Goal: Task Accomplishment & Management: Use online tool/utility

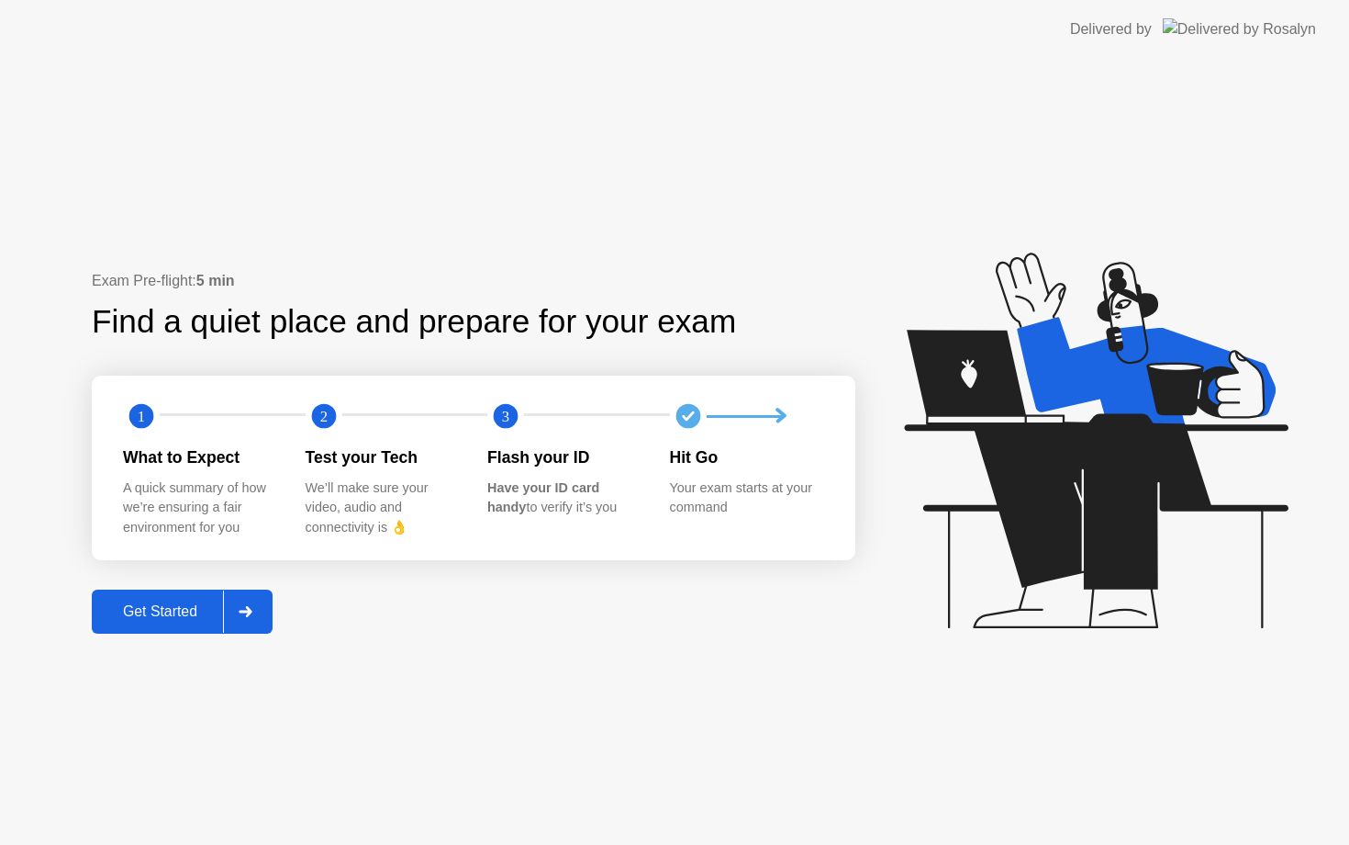
click at [179, 615] on div "Get Started" at bounding box center [160, 611] width 126 height 17
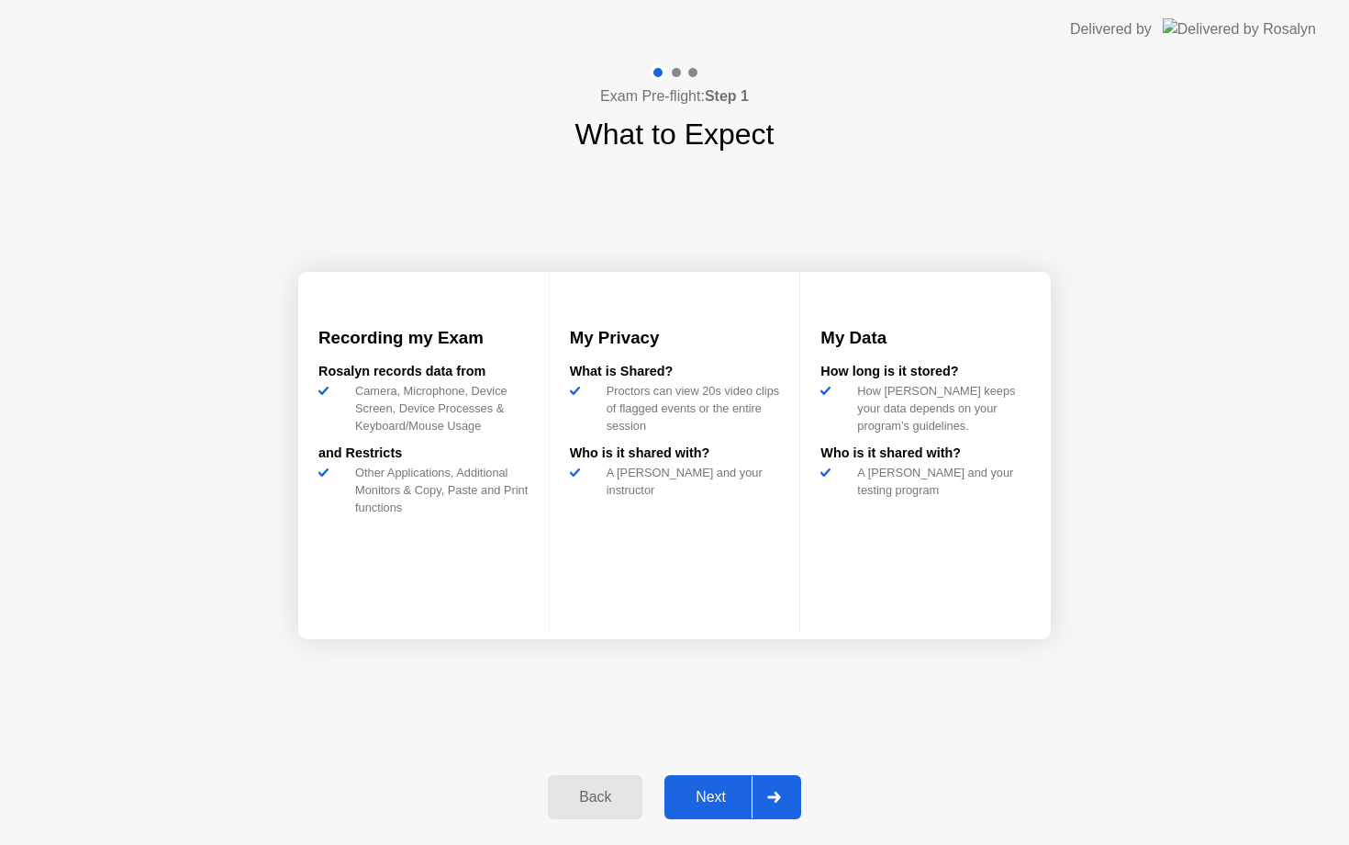
click at [694, 811] on button "Next" at bounding box center [733, 797] width 137 height 44
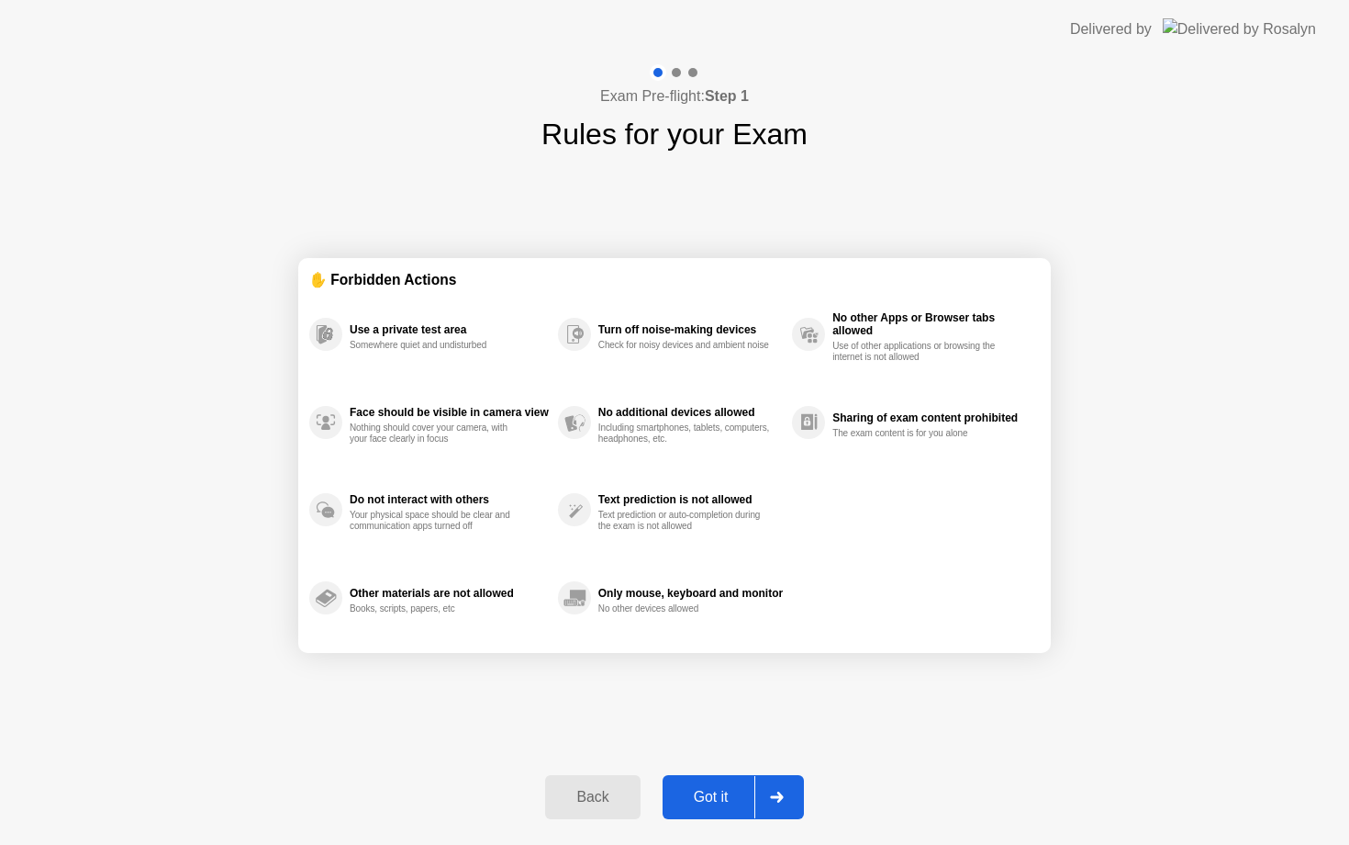
click at [711, 796] on div "Got it" at bounding box center [711, 797] width 86 height 17
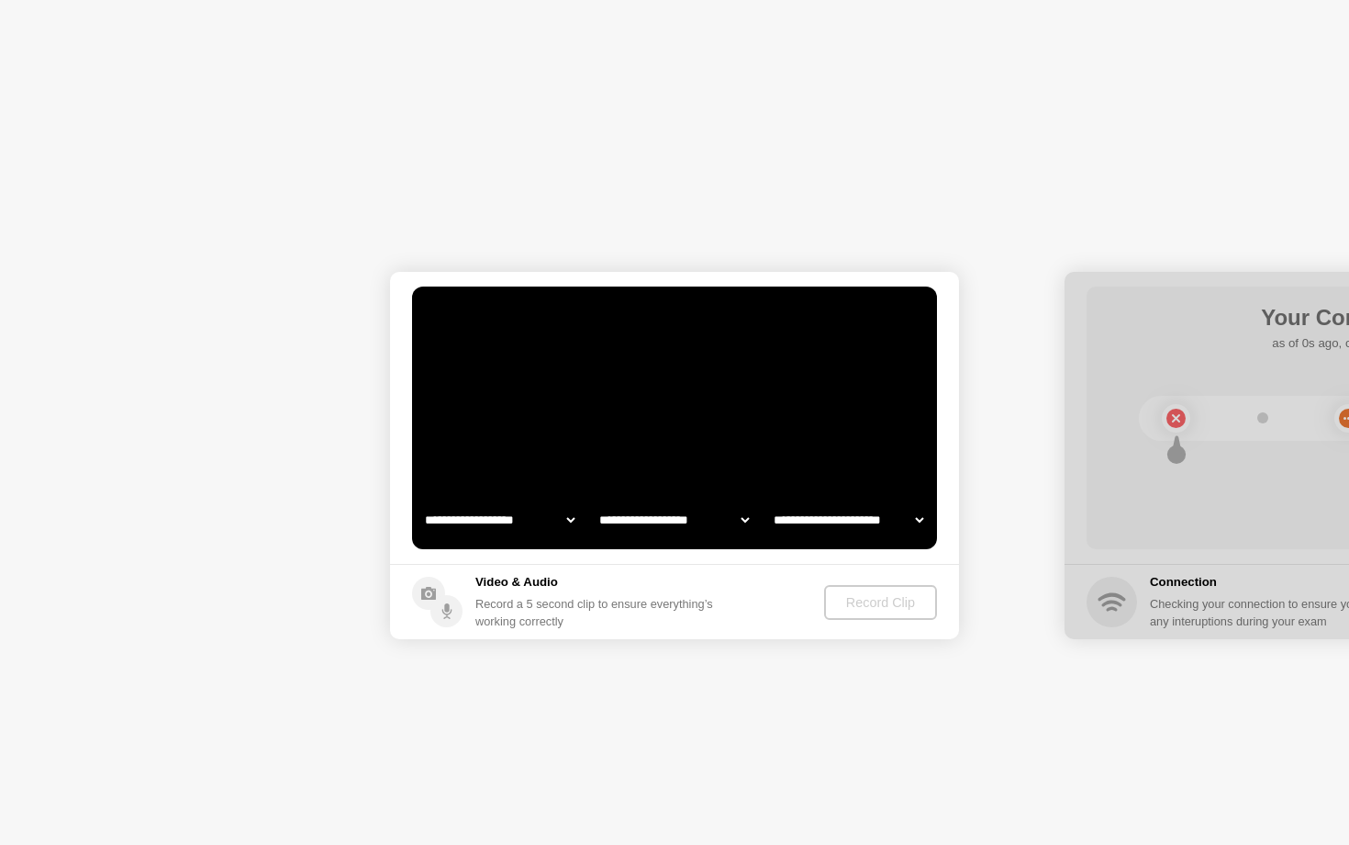
select select "**********"
select select "*******"
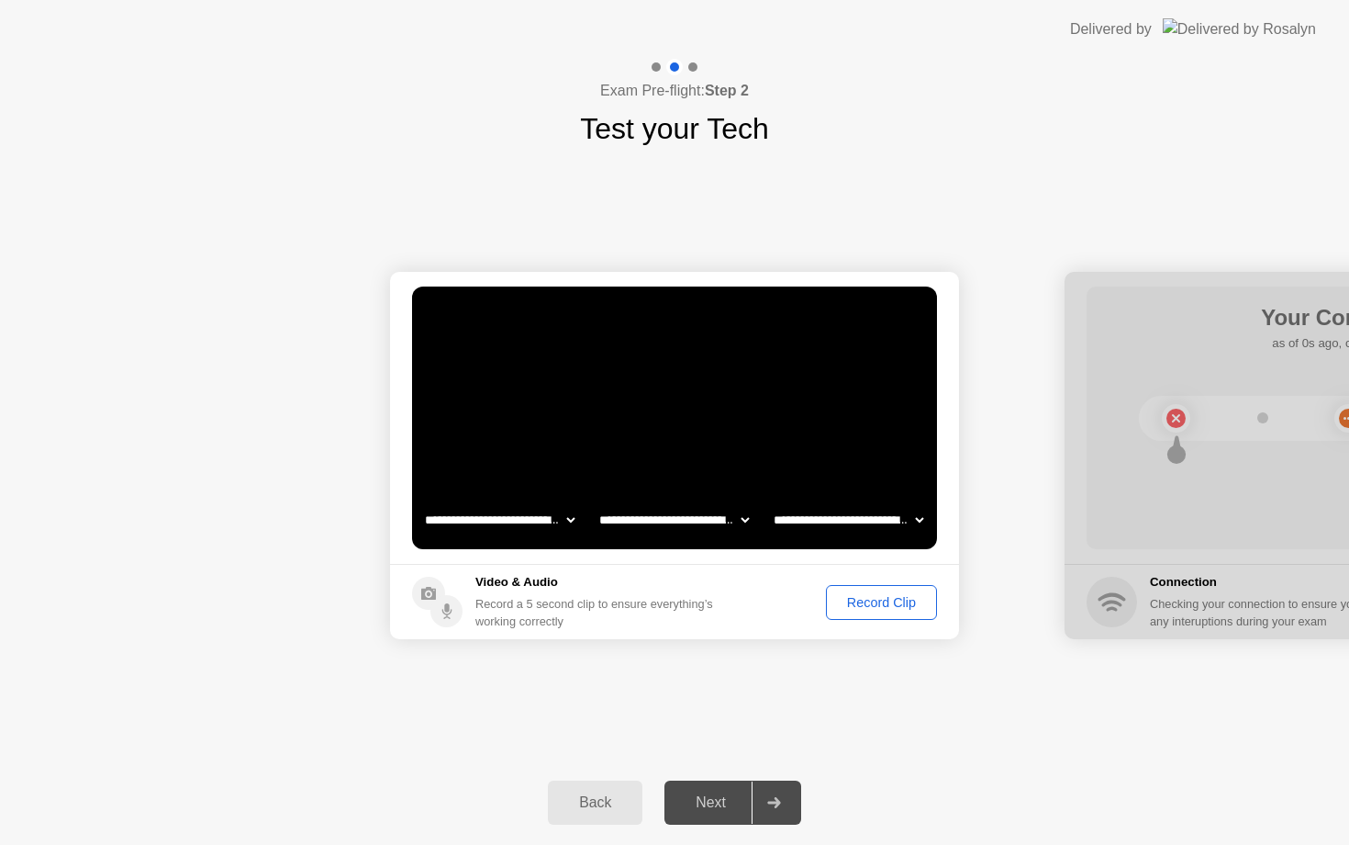
click at [875, 599] on div "Record Clip" at bounding box center [882, 602] width 98 height 15
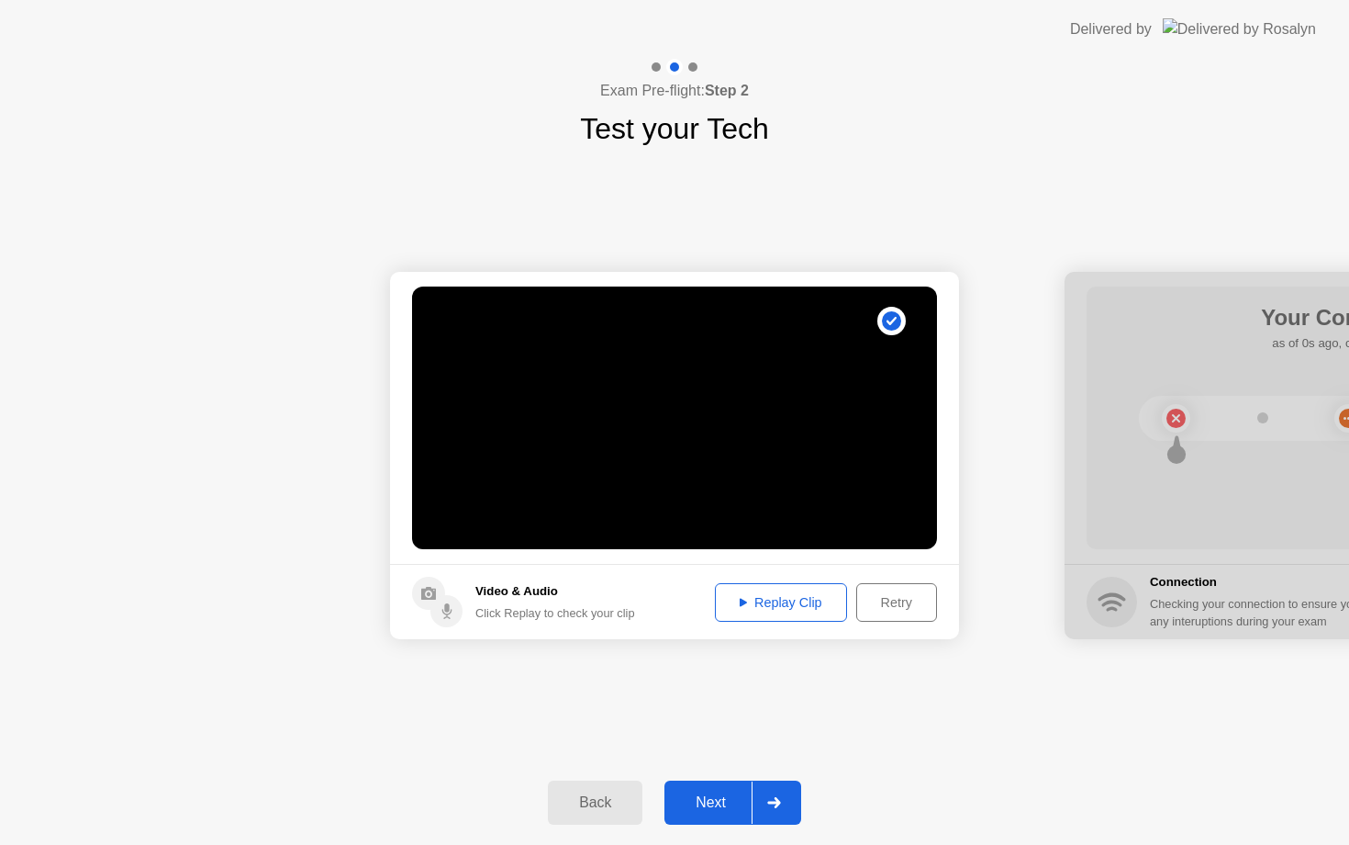
click at [701, 794] on div "Next" at bounding box center [711, 802] width 82 height 17
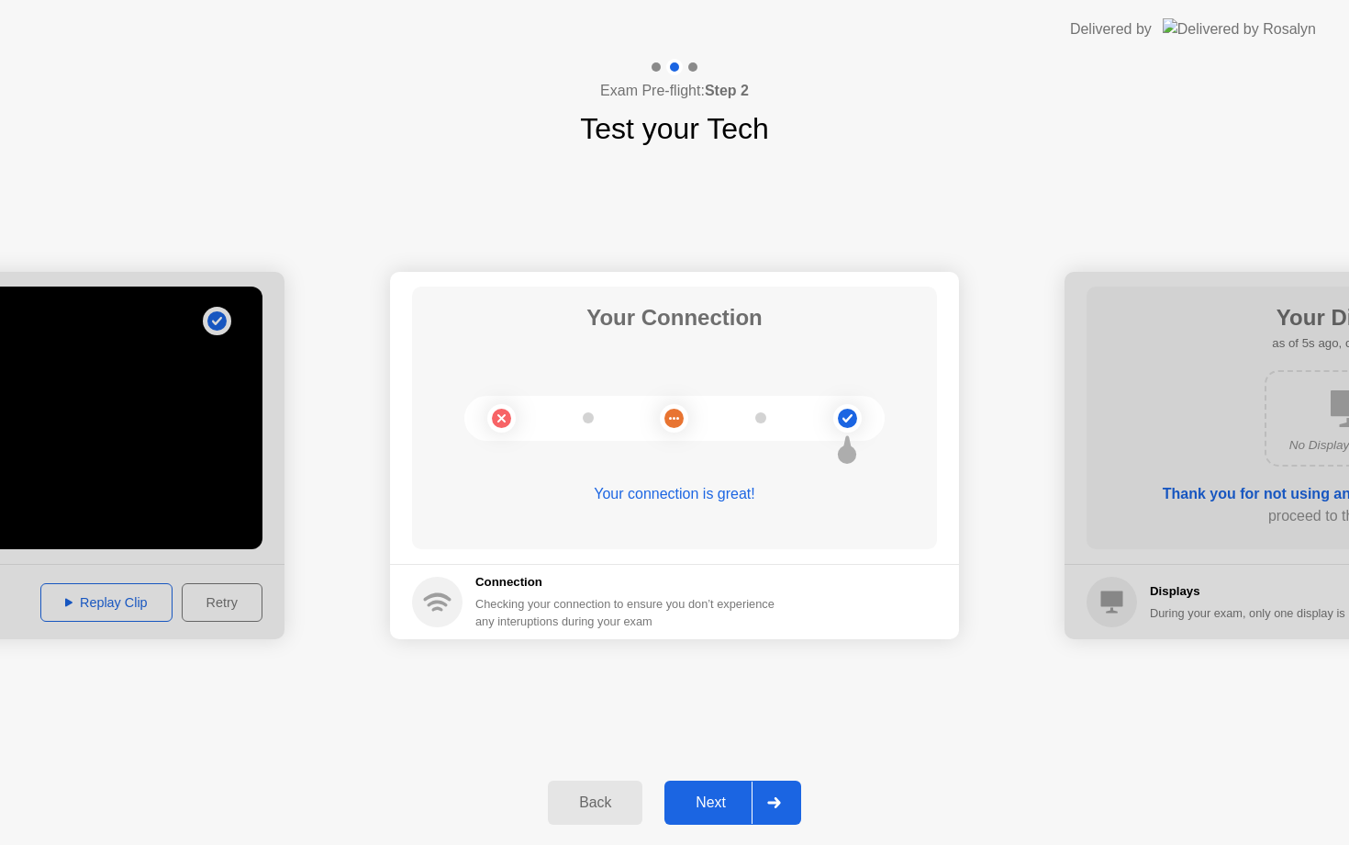
click at [701, 794] on div "Next" at bounding box center [711, 802] width 82 height 17
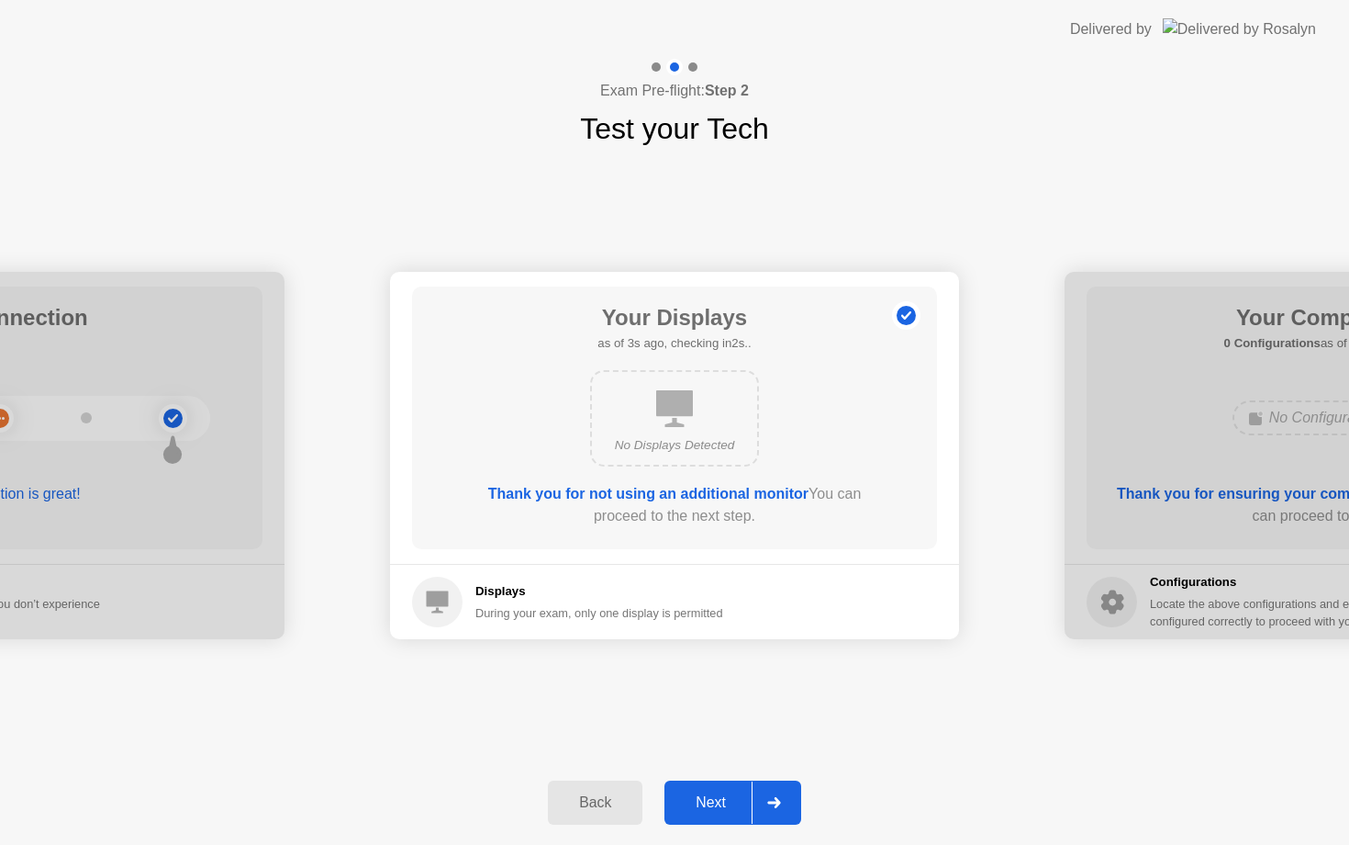
click at [701, 794] on div "Next" at bounding box center [711, 802] width 82 height 17
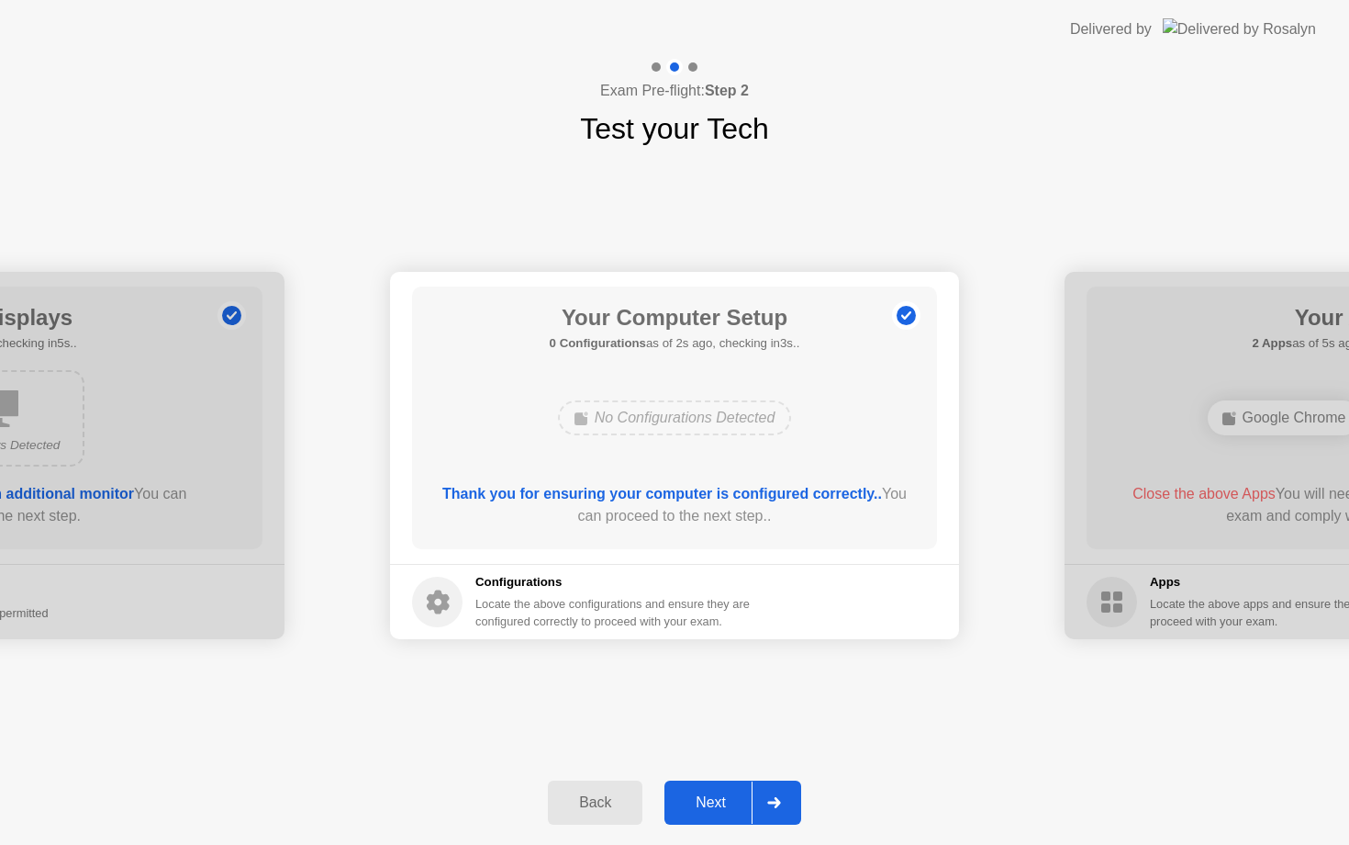
click at [715, 806] on div "Next" at bounding box center [711, 802] width 82 height 17
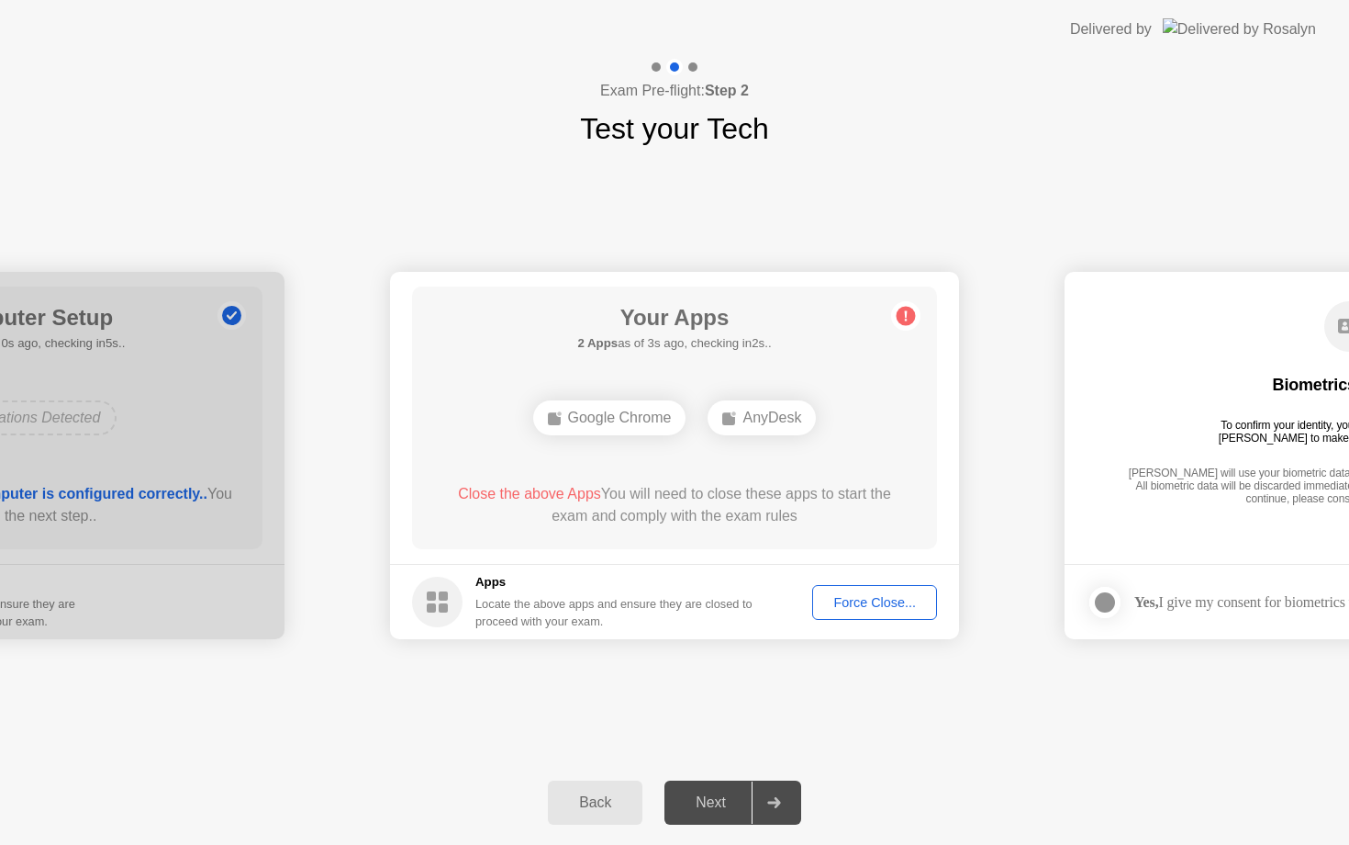
click at [866, 599] on div "Force Close..." at bounding box center [875, 602] width 112 height 15
click at [886, 601] on div "Force Close..." at bounding box center [875, 602] width 112 height 15
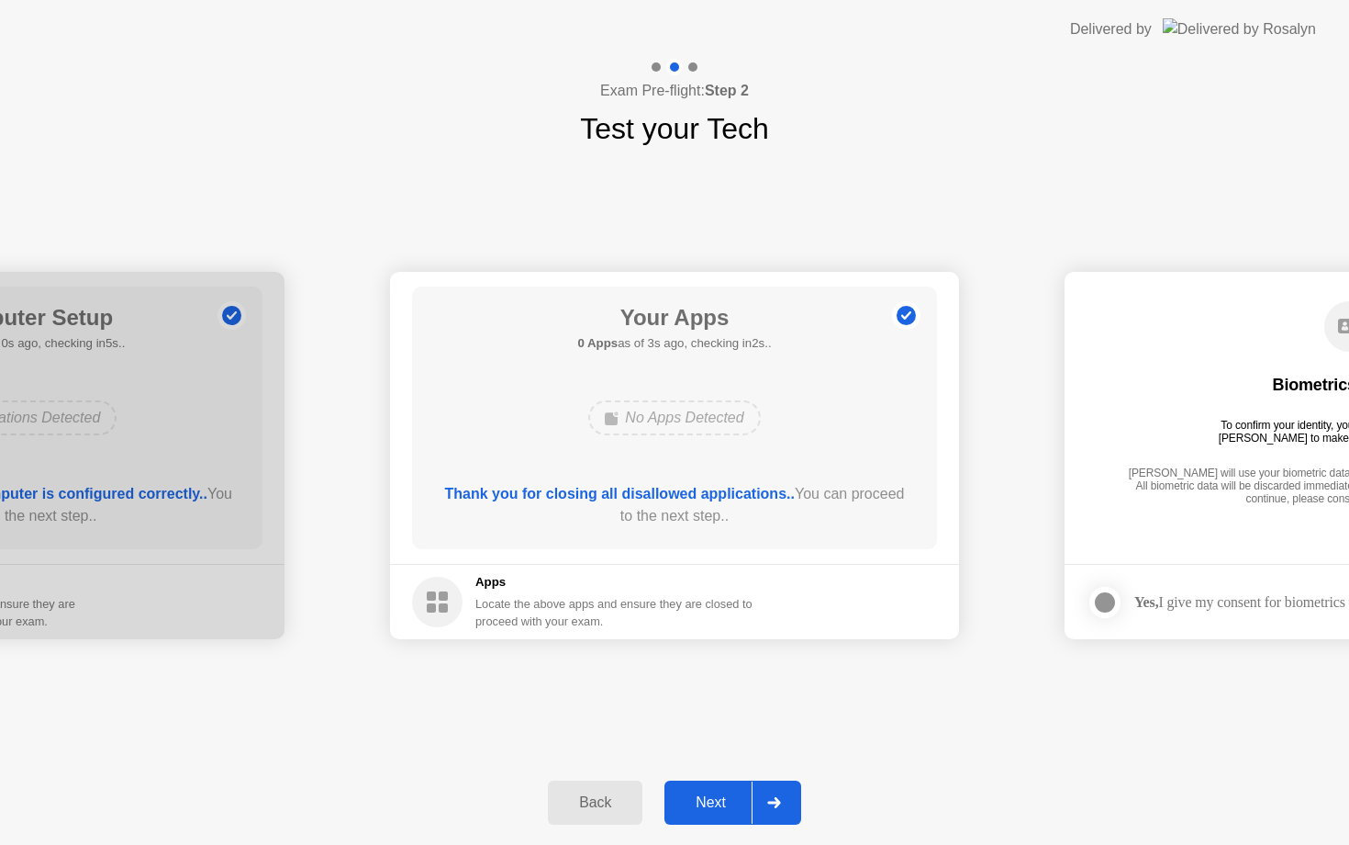
click at [711, 811] on div "Next" at bounding box center [711, 802] width 82 height 17
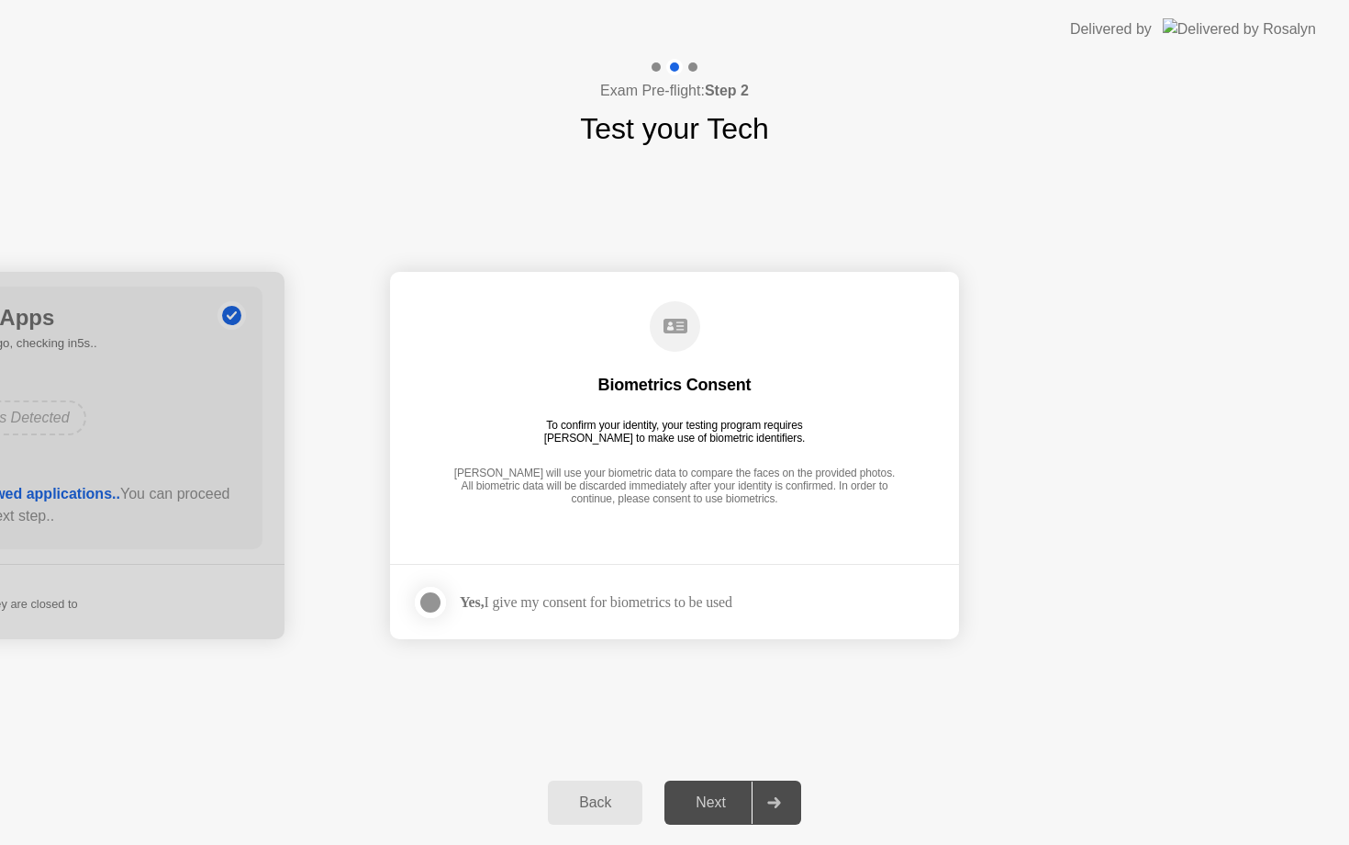
click at [435, 601] on div at bounding box center [431, 602] width 22 height 22
click at [708, 804] on div "Next" at bounding box center [711, 802] width 82 height 17
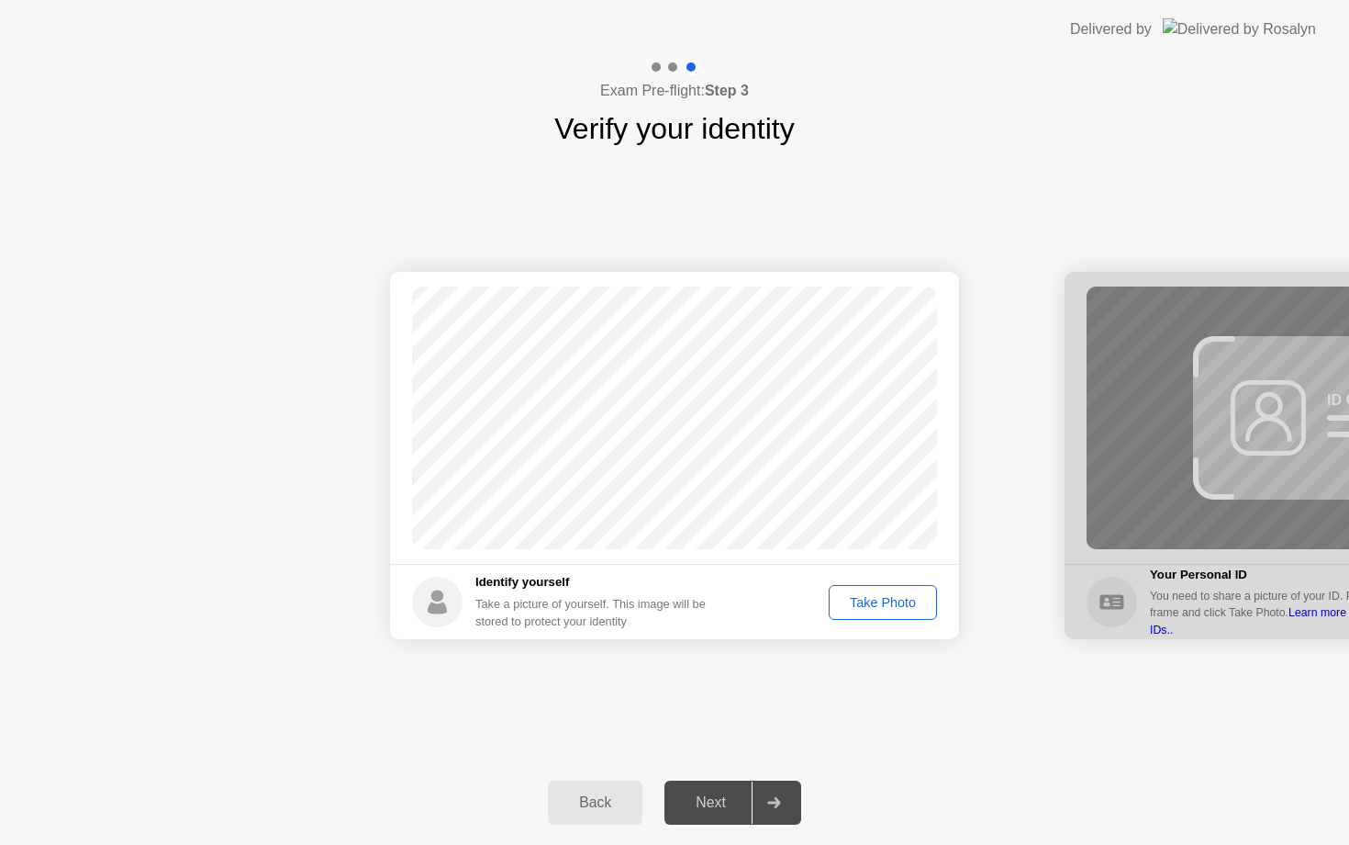
click at [890, 603] on div "Take Photo" at bounding box center [882, 602] width 95 height 15
click at [703, 811] on div "Next" at bounding box center [711, 802] width 82 height 17
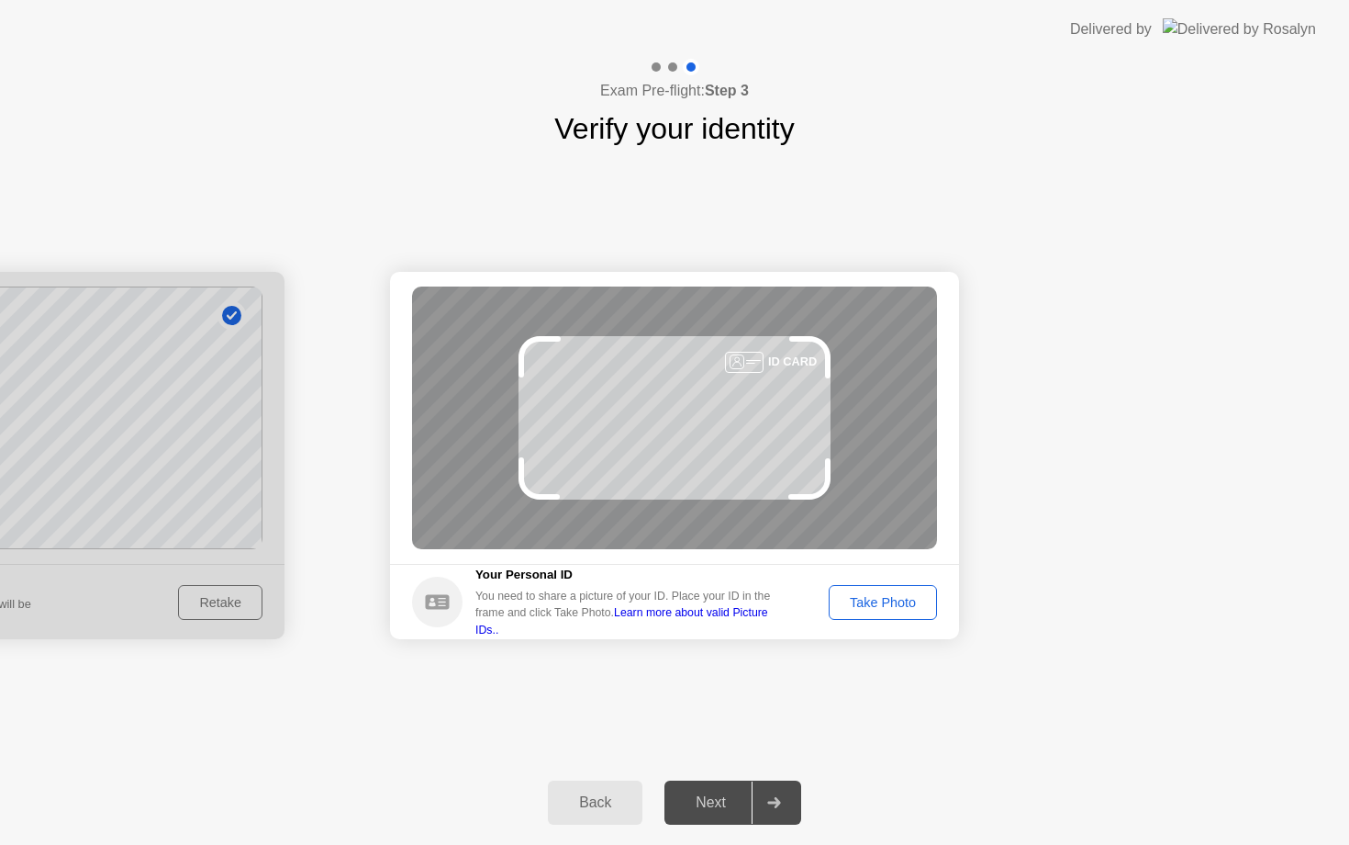
click at [884, 603] on div "Take Photo" at bounding box center [882, 602] width 95 height 15
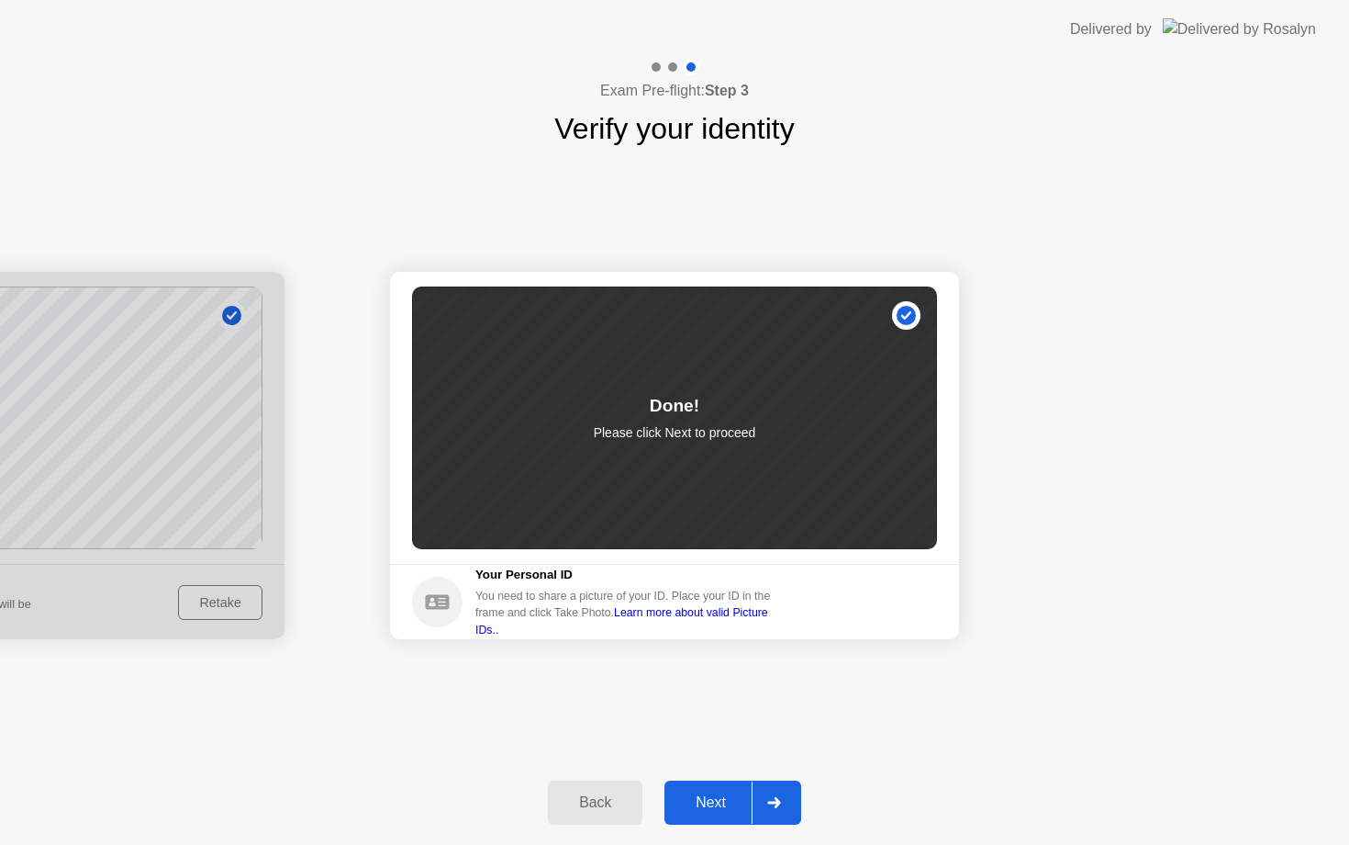
click at [714, 805] on div "Next" at bounding box center [711, 802] width 82 height 17
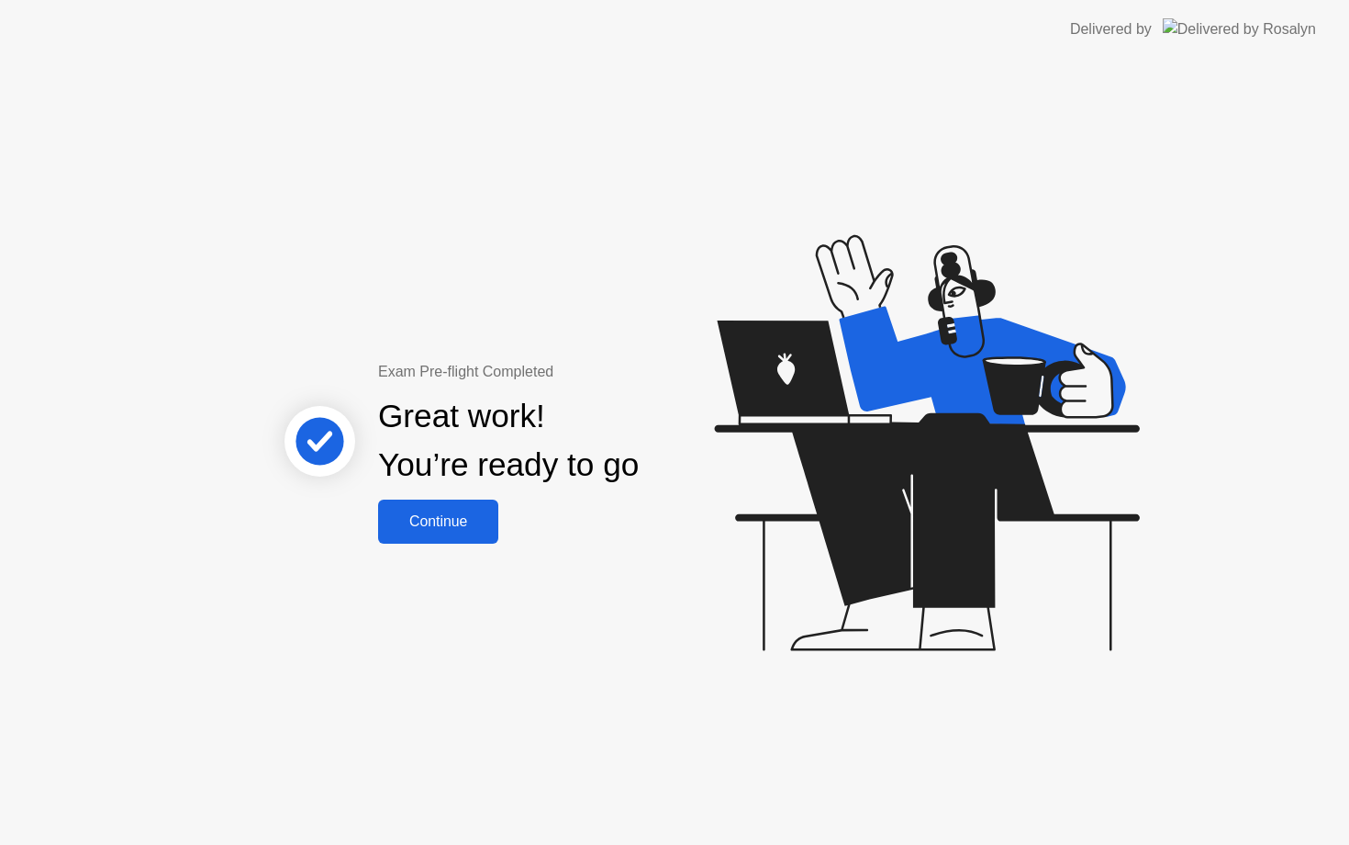
click at [454, 522] on div "Continue" at bounding box center [438, 521] width 109 height 17
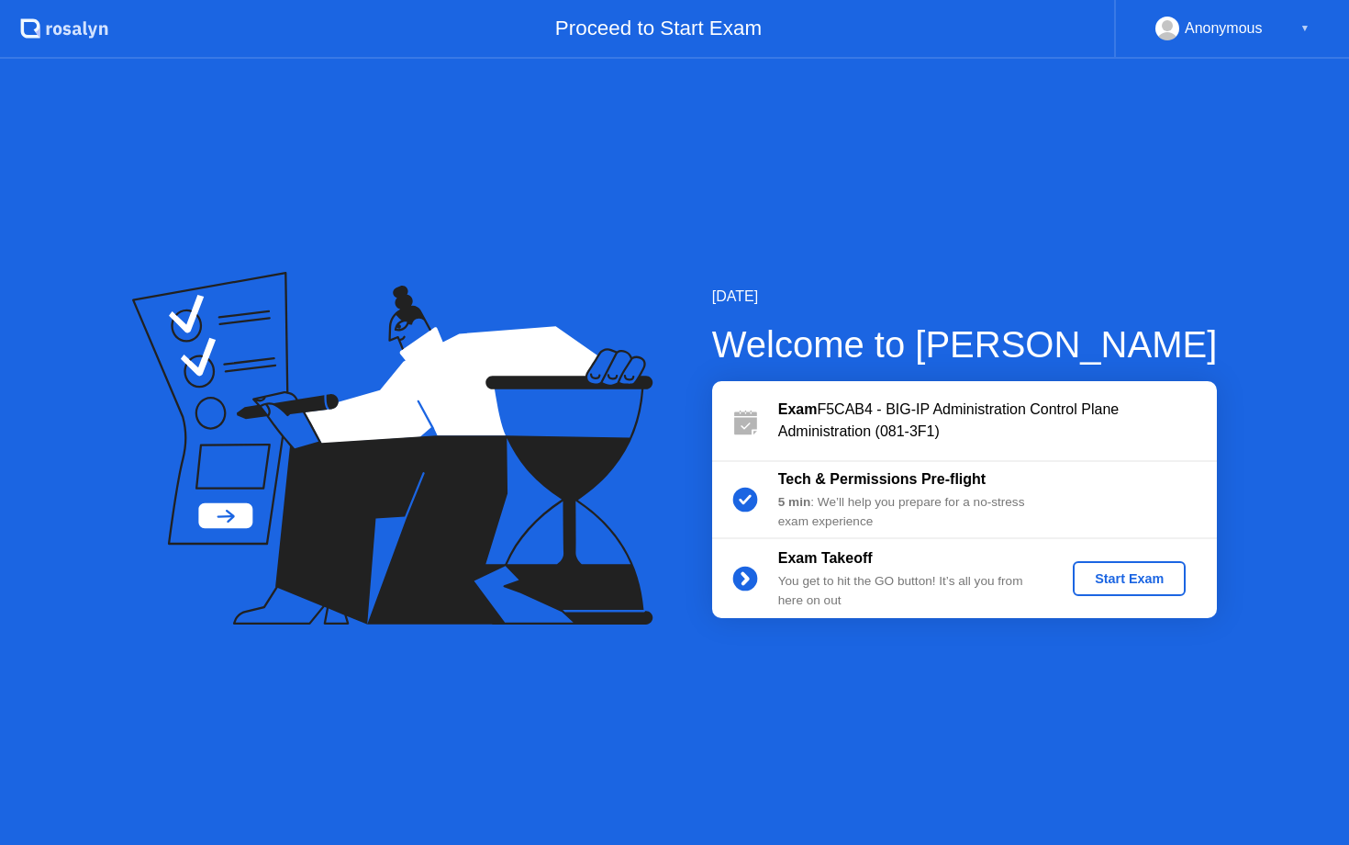
click at [1136, 584] on div "Start Exam" at bounding box center [1130, 578] width 98 height 15
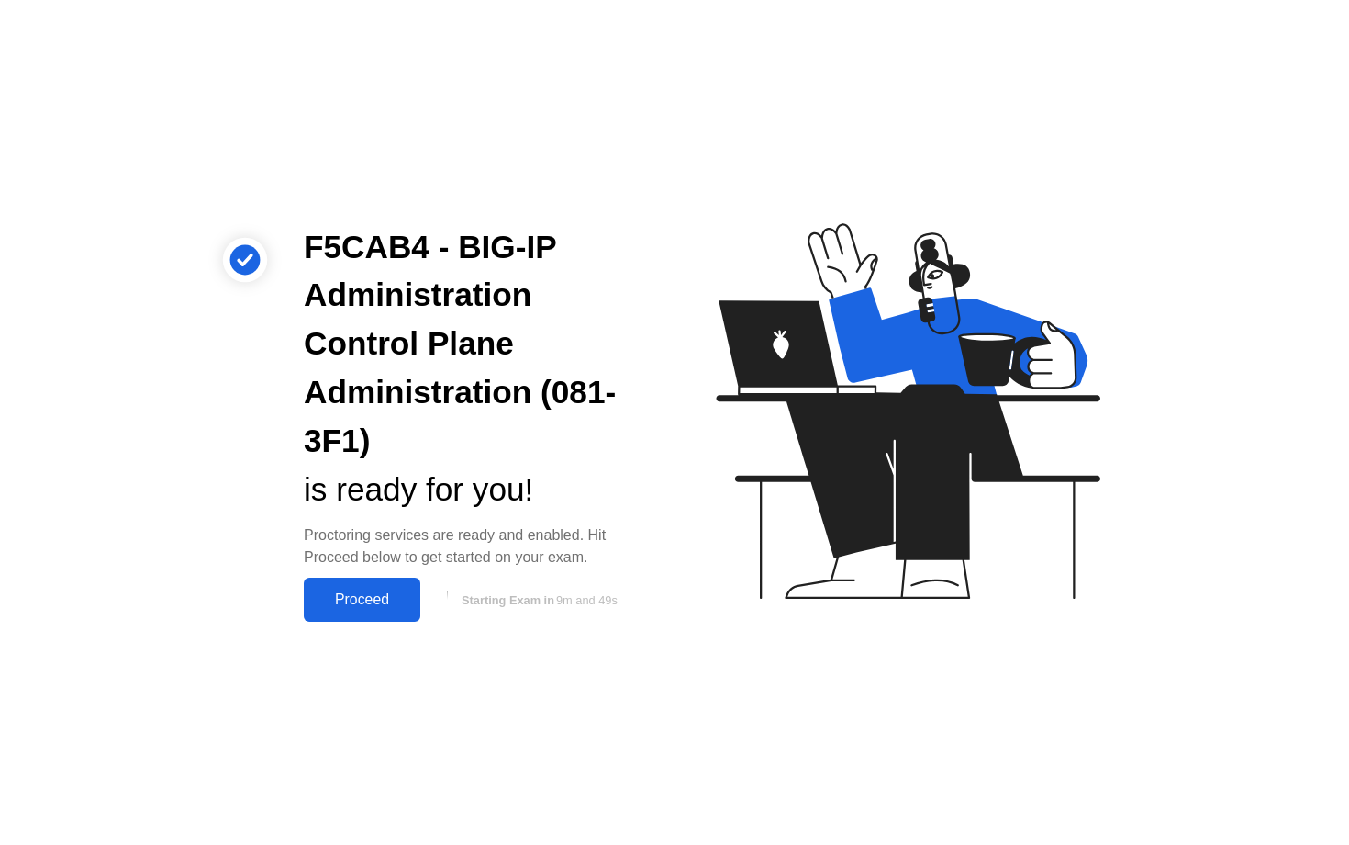
drag, startPoint x: 312, startPoint y: 555, endPoint x: 584, endPoint y: 562, distance: 271.8
click at [584, 562] on div "Proctoring services are ready and enabled. Hit Proceed below to get started on …" at bounding box center [475, 546] width 342 height 44
click at [370, 604] on div "Proceed" at bounding box center [362, 599] width 106 height 17
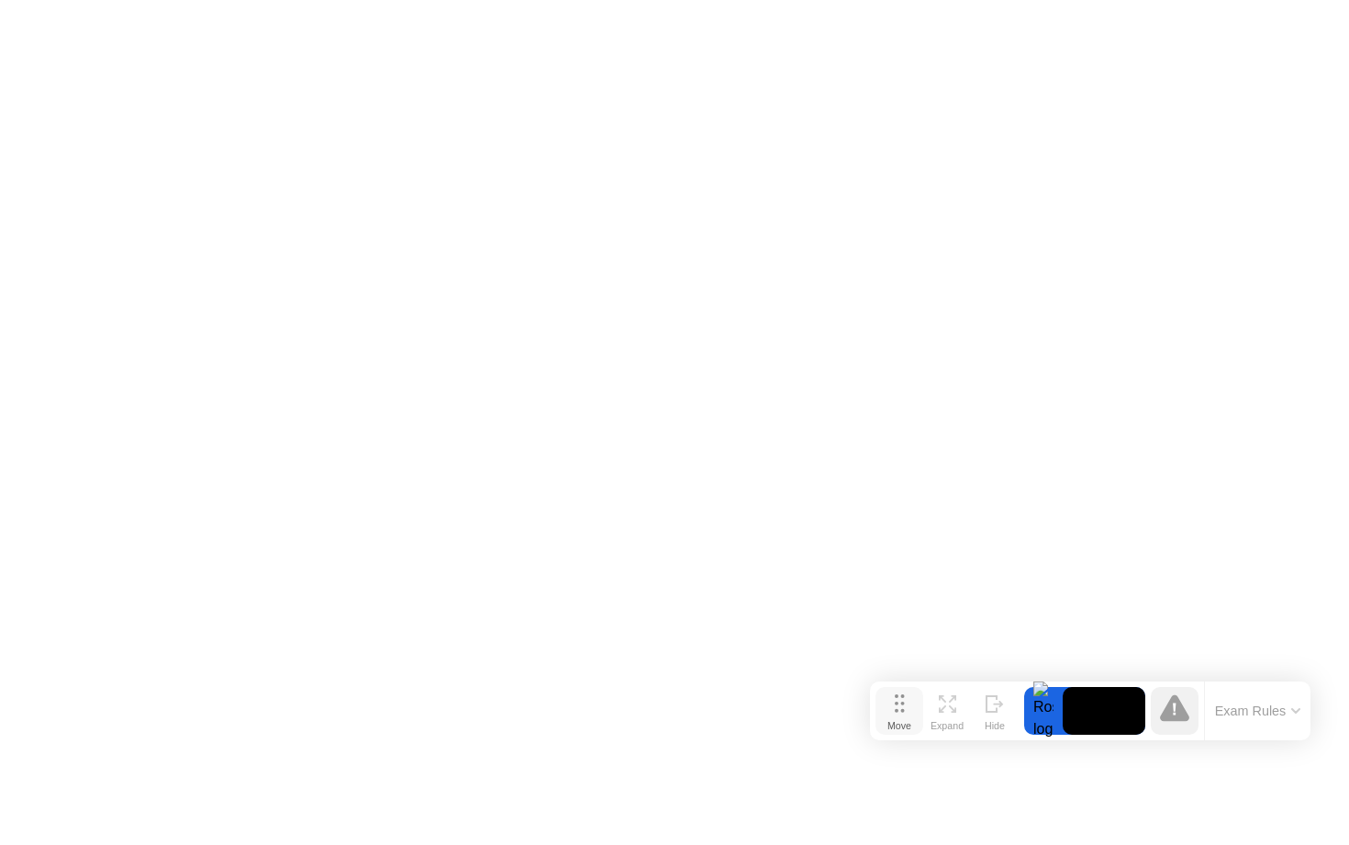
drag, startPoint x: 486, startPoint y: 807, endPoint x: 901, endPoint y: 702, distance: 428.8
click at [901, 702] on circle at bounding box center [903, 703] width 4 height 4
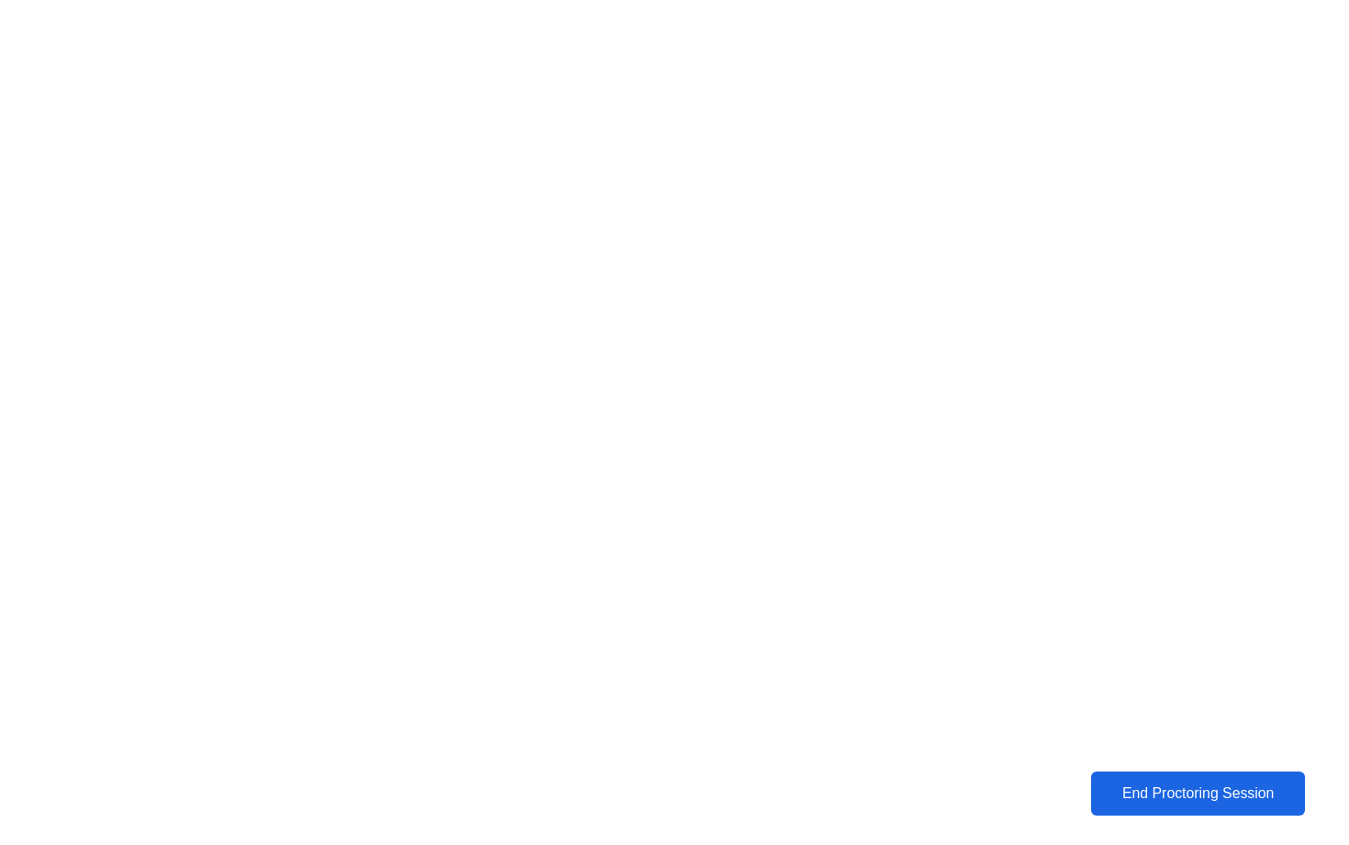
click at [1189, 787] on div "End Proctoring Session" at bounding box center [1198, 793] width 215 height 17
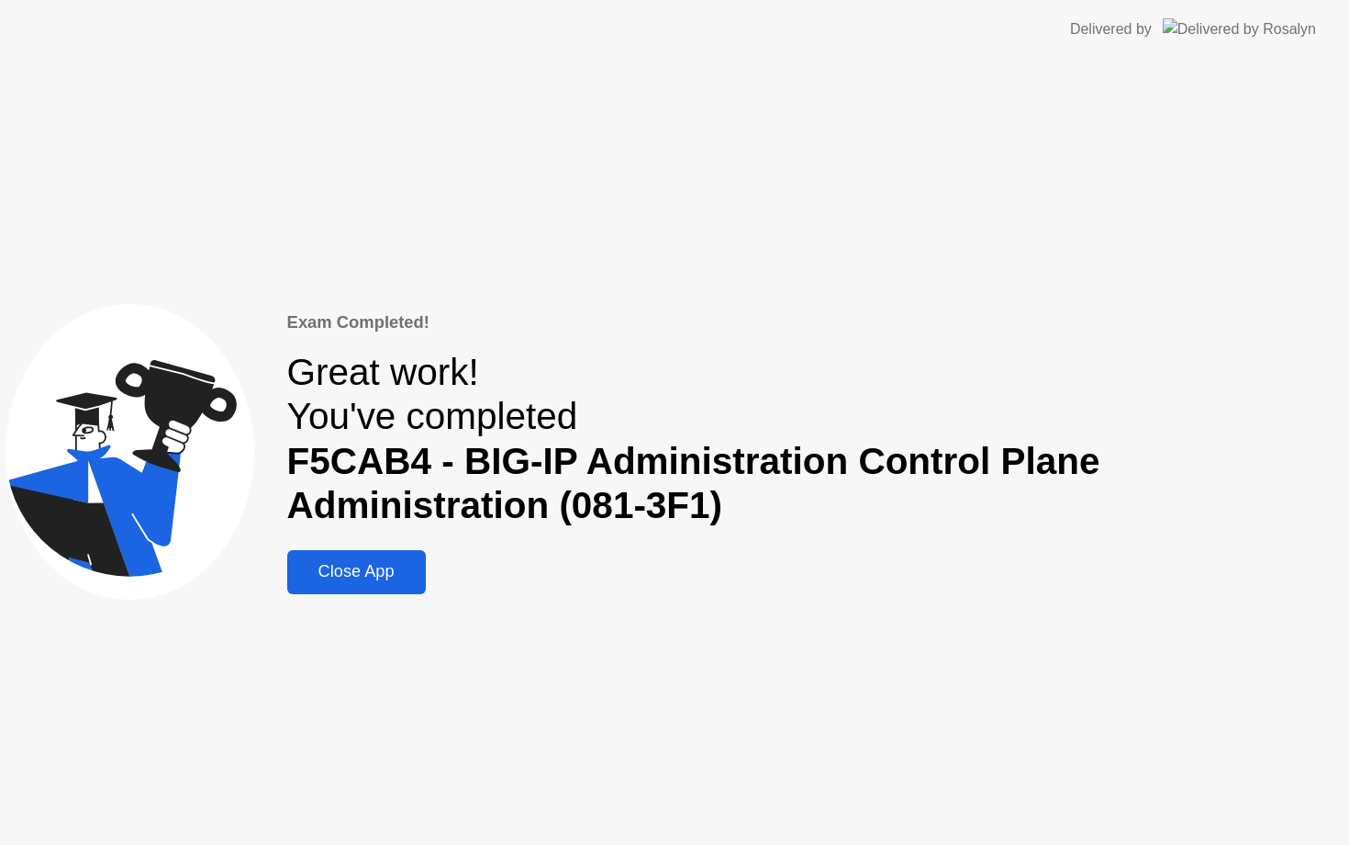
click at [342, 564] on div "Close App" at bounding box center [357, 571] width 128 height 19
